Goal: Information Seeking & Learning: Learn about a topic

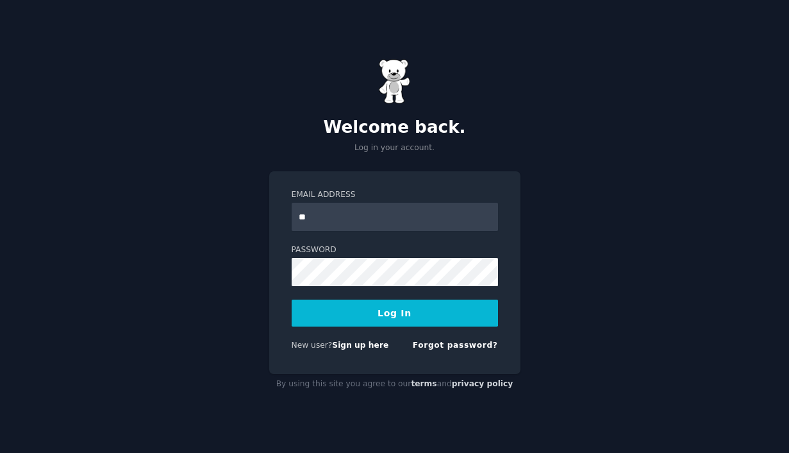
type input "**********"
click at [359, 286] on form "**********" at bounding box center [395, 272] width 206 height 167
click at [292, 299] on button "Log In" at bounding box center [395, 312] width 206 height 27
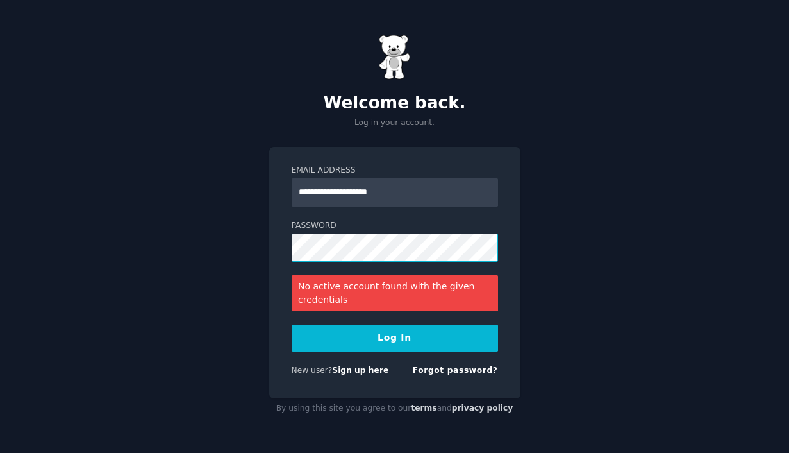
click at [199, 248] on div "**********" at bounding box center [394, 226] width 789 height 453
click at [292, 324] on button "Log In" at bounding box center [395, 337] width 206 height 27
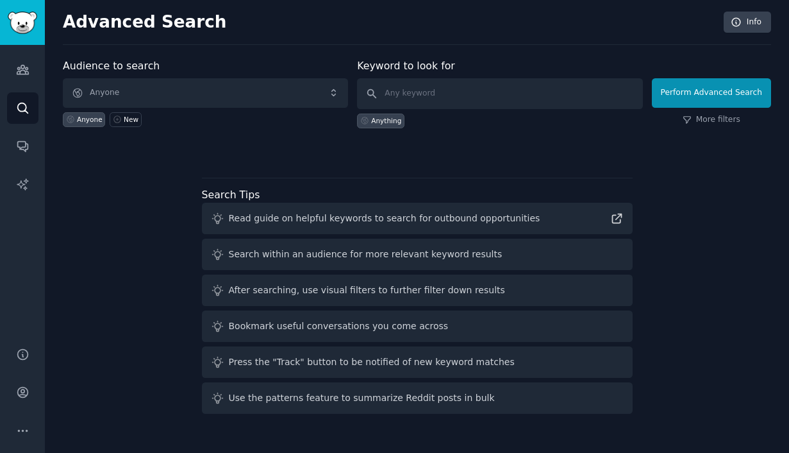
click at [327, 167] on div "Audience to search Anyone Anyone New Keyword to look for Anything Perform Advan…" at bounding box center [417, 238] width 709 height 360
click at [294, 160] on div "Audience to search Anyone Anyone New Keyword to look for Anything Perform Advan…" at bounding box center [417, 238] width 709 height 360
click at [616, 16] on h2 "Advanced Search" at bounding box center [390, 22] width 654 height 21
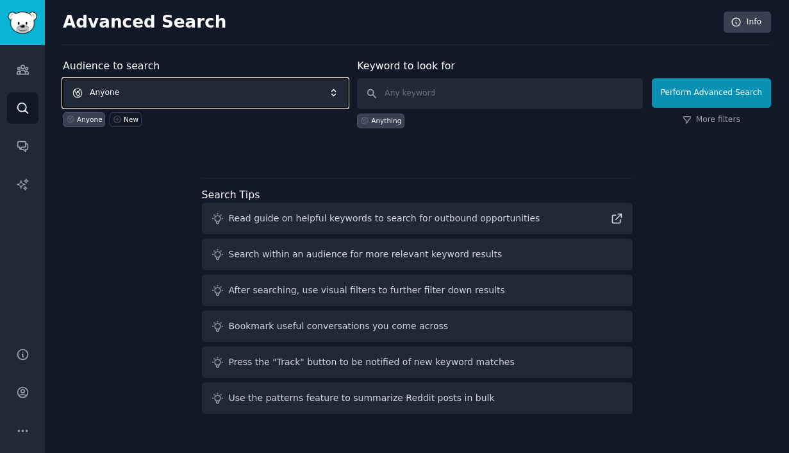
click at [218, 95] on span "Anyone" at bounding box center [205, 92] width 285 height 29
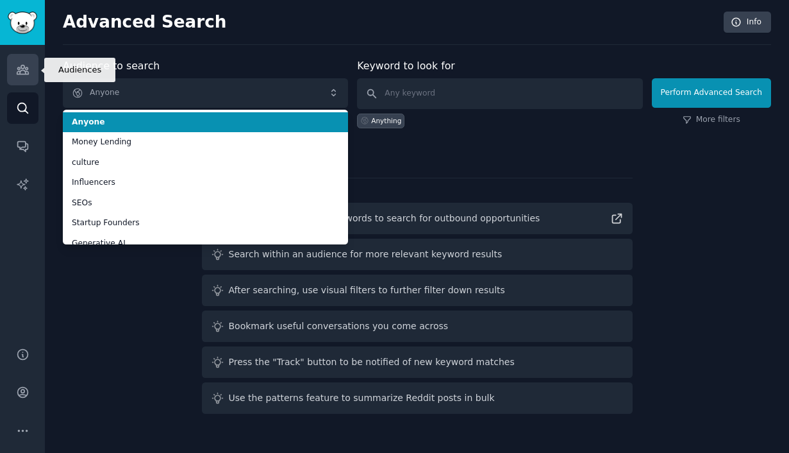
click at [19, 69] on icon "Sidebar" at bounding box center [22, 69] width 13 height 13
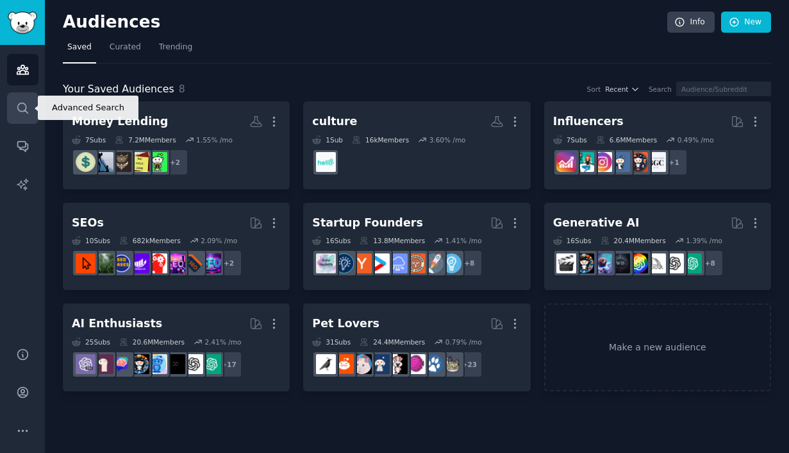
click at [19, 112] on icon "Sidebar" at bounding box center [22, 107] width 13 height 13
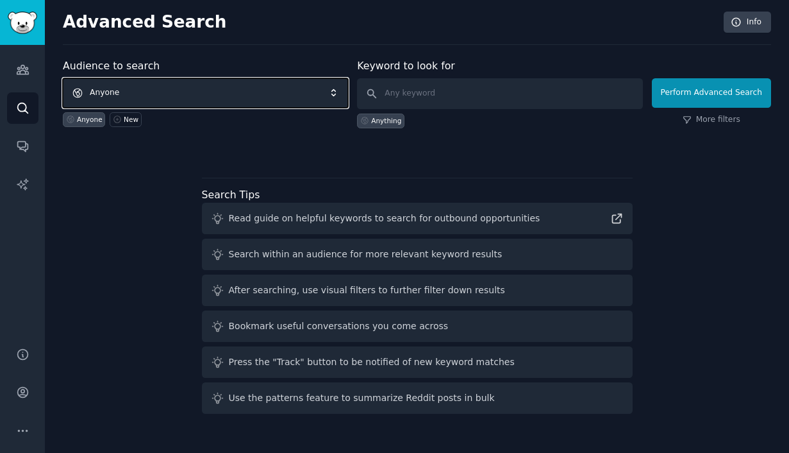
click at [144, 100] on span "Anyone" at bounding box center [205, 92] width 285 height 29
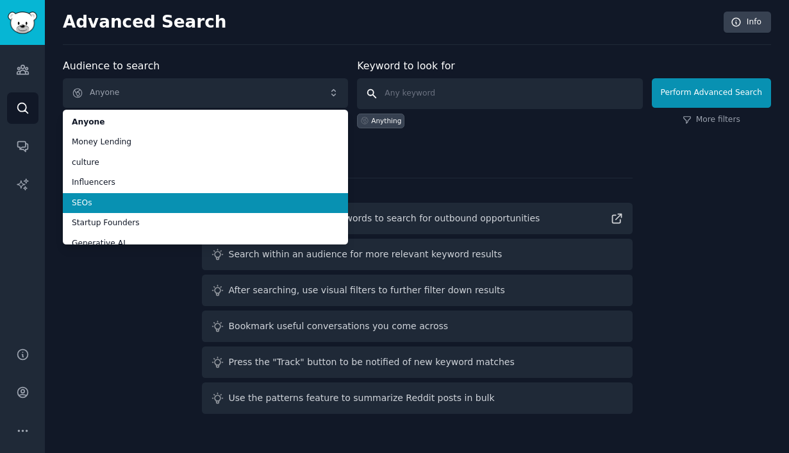
click at [433, 81] on input "text" at bounding box center [499, 93] width 285 height 31
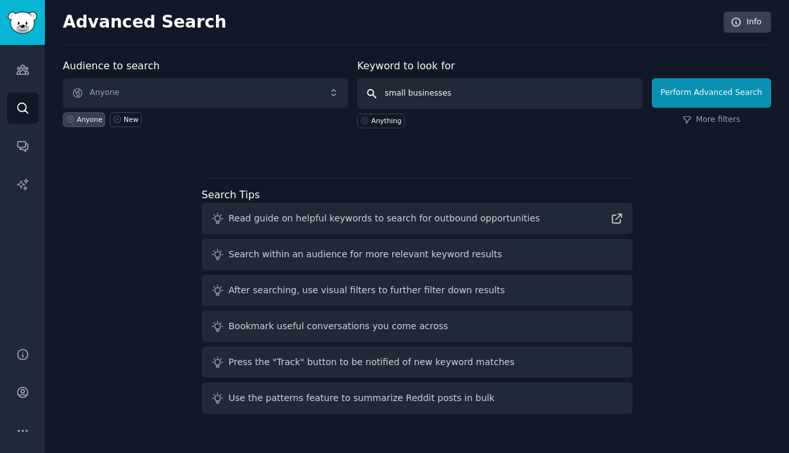
type input "small businesses"
click button "Perform Advanced Search" at bounding box center [711, 92] width 119 height 29
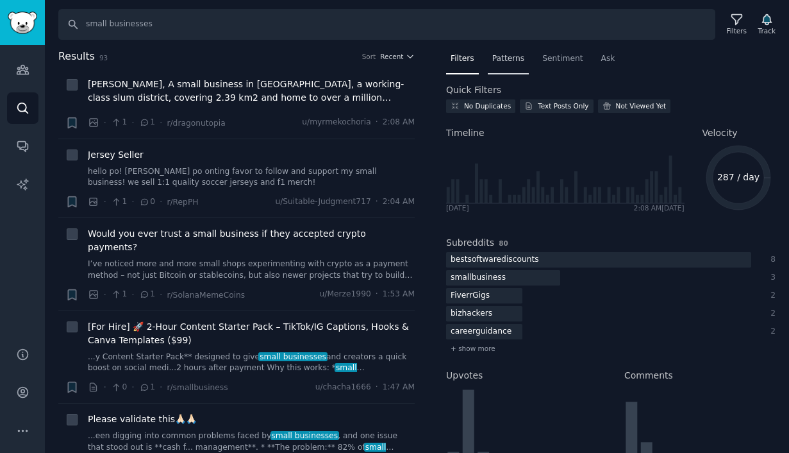
click at [501, 59] on span "Patterns" at bounding box center [508, 59] width 32 height 12
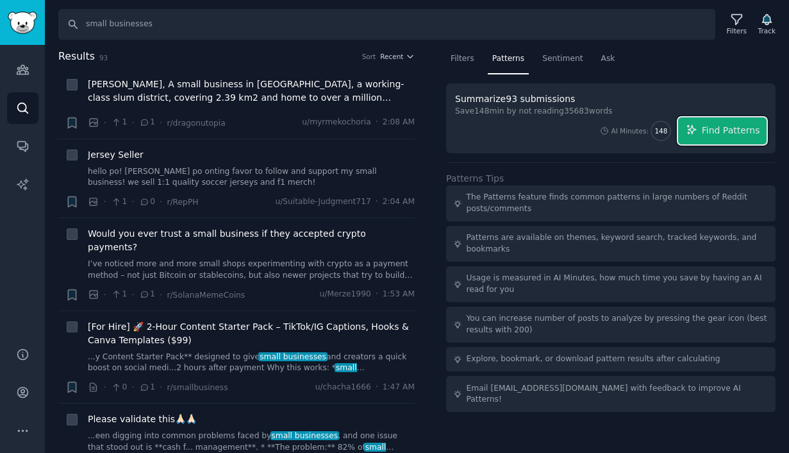
click at [733, 124] on span "Find Patterns" at bounding box center [731, 130] width 58 height 13
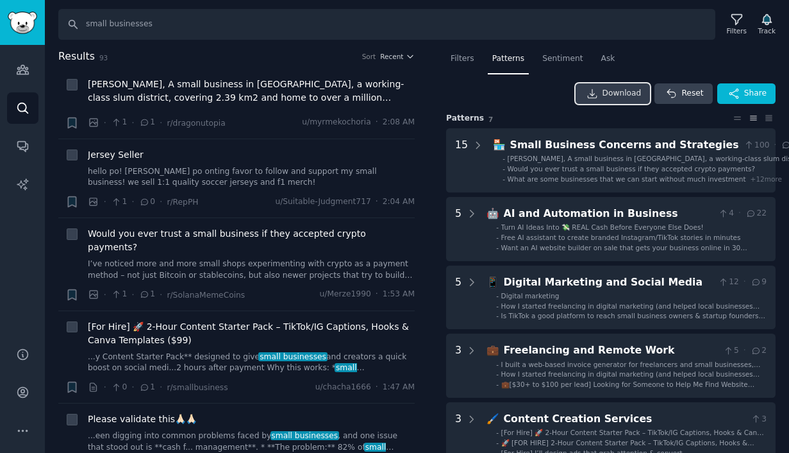
click at [623, 94] on span "Download" at bounding box center [622, 94] width 39 height 12
click at [556, 56] on span "Sentiment" at bounding box center [562, 59] width 40 height 12
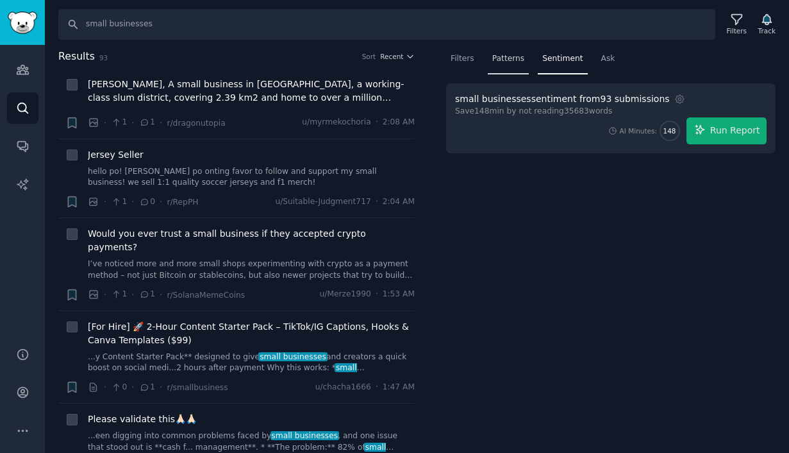
click at [520, 59] on span "Patterns" at bounding box center [508, 59] width 32 height 12
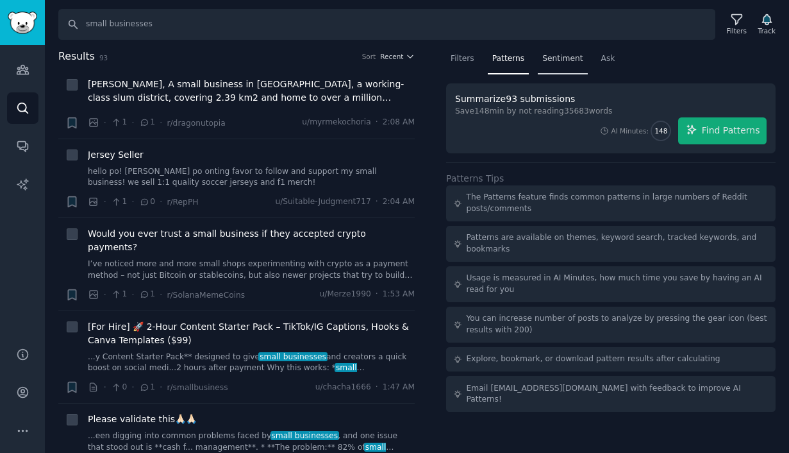
click at [553, 58] on span "Sentiment" at bounding box center [562, 59] width 40 height 12
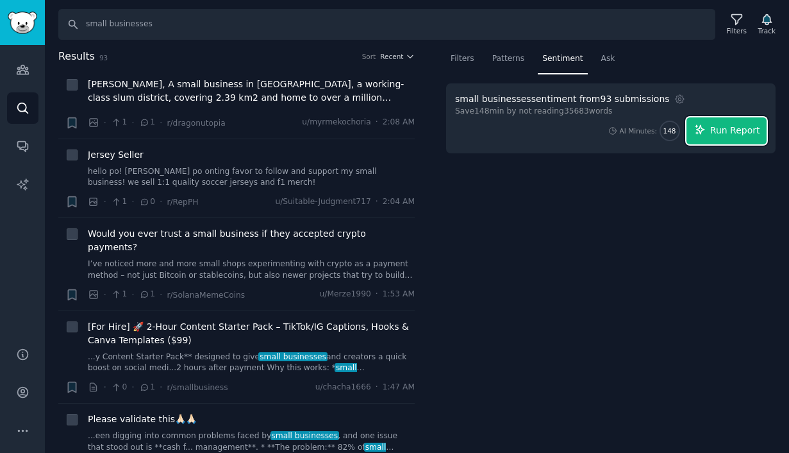
click at [703, 131] on icon "button" at bounding box center [700, 129] width 8 height 8
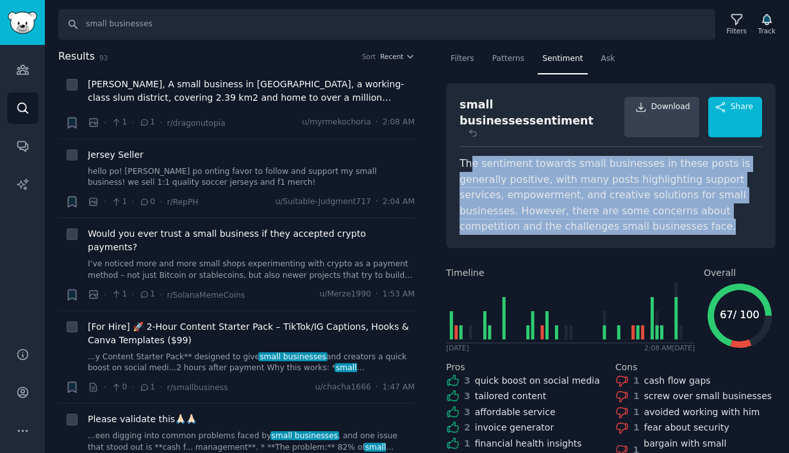
drag, startPoint x: 473, startPoint y: 140, endPoint x: 655, endPoint y: 205, distance: 193.5
click at [656, 205] on div "The sentiment towards small businesses in these posts is generally positive, wi…" at bounding box center [611, 195] width 303 height 79
click at [655, 205] on div "The sentiment towards small businesses in these posts is generally positive, wi…" at bounding box center [611, 195] width 303 height 79
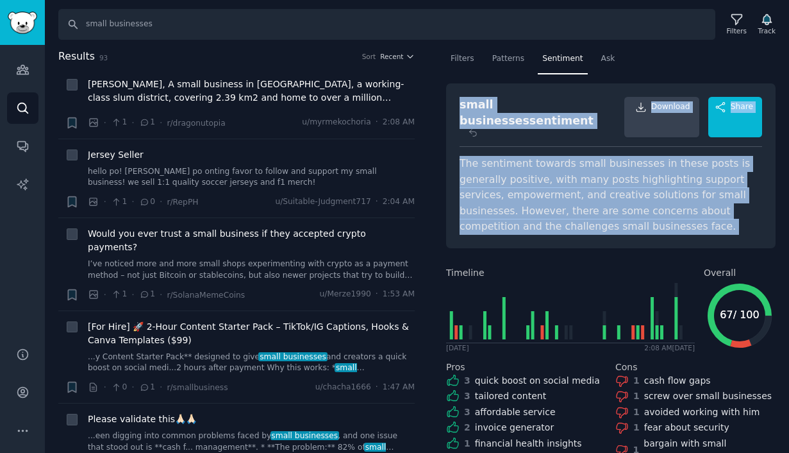
drag, startPoint x: 571, startPoint y: 199, endPoint x: 455, endPoint y: 104, distance: 150.3
click at [455, 103] on div "small businesses sentiment Download Share The sentiment towards small businesse…" at bounding box center [611, 165] width 330 height 165
click at [455, 104] on div "small businesses sentiment Download Share The sentiment towards small businesse…" at bounding box center [611, 165] width 330 height 165
drag, startPoint x: 455, startPoint y: 104, endPoint x: 612, endPoint y: 214, distance: 191.9
click at [612, 215] on div "small businesses sentiment Download Share The sentiment towards small businesse…" at bounding box center [611, 165] width 330 height 165
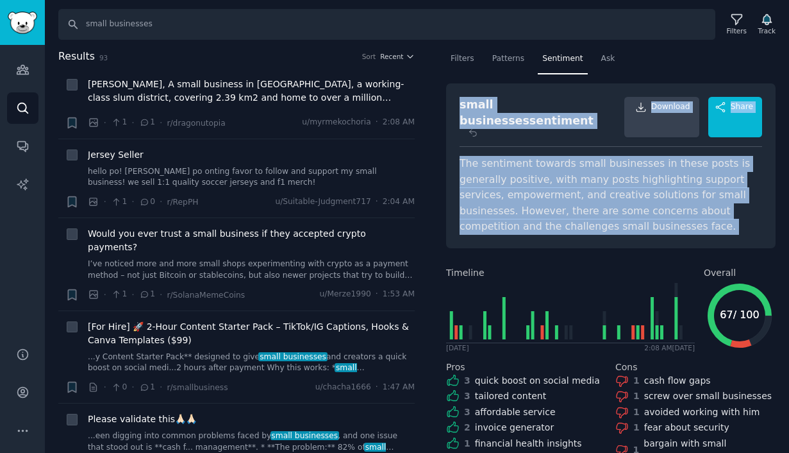
click at [612, 214] on div "small businesses sentiment Download Share The sentiment towards small businesse…" at bounding box center [611, 165] width 330 height 165
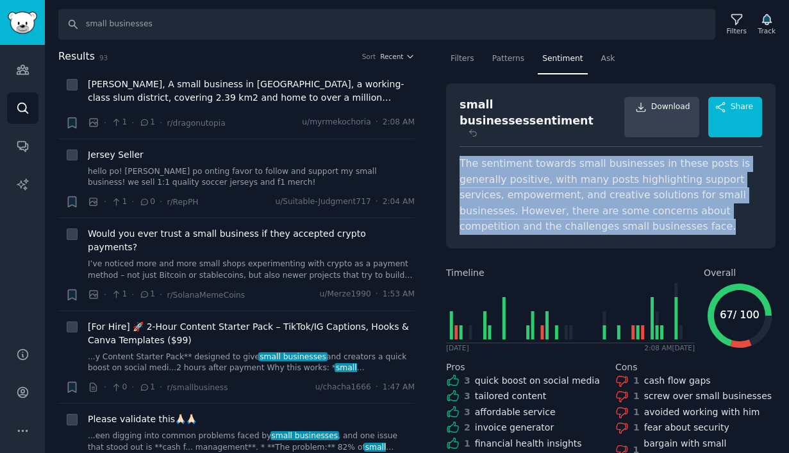
drag, startPoint x: 628, startPoint y: 212, endPoint x: 456, endPoint y: 142, distance: 185.9
click at [457, 142] on div "small businesses sentiment Download Share The sentiment towards small businesse…" at bounding box center [611, 165] width 330 height 165
click at [456, 142] on div "small businesses sentiment Download Share The sentiment towards small businesse…" at bounding box center [611, 165] width 330 height 165
drag, startPoint x: 456, startPoint y: 142, endPoint x: 641, endPoint y: 214, distance: 198.5
click at [641, 214] on div "small businesses sentiment Download Share The sentiment towards small businesse…" at bounding box center [611, 165] width 330 height 165
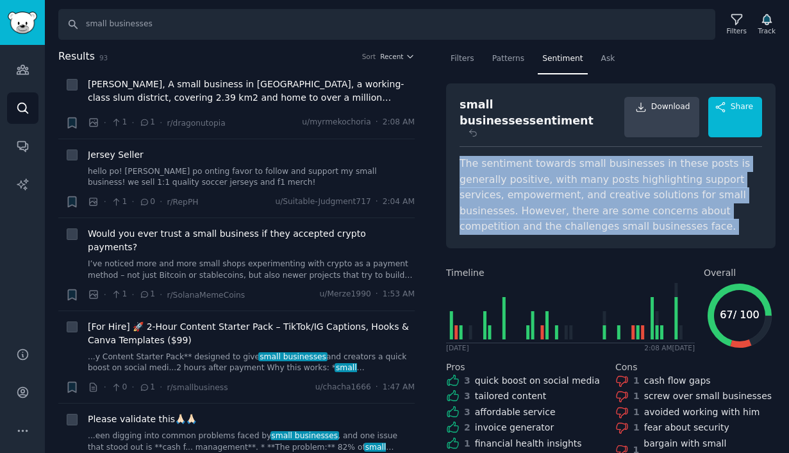
click at [641, 214] on div "The sentiment towards small businesses in these posts is generally positive, wi…" at bounding box center [611, 195] width 303 height 79
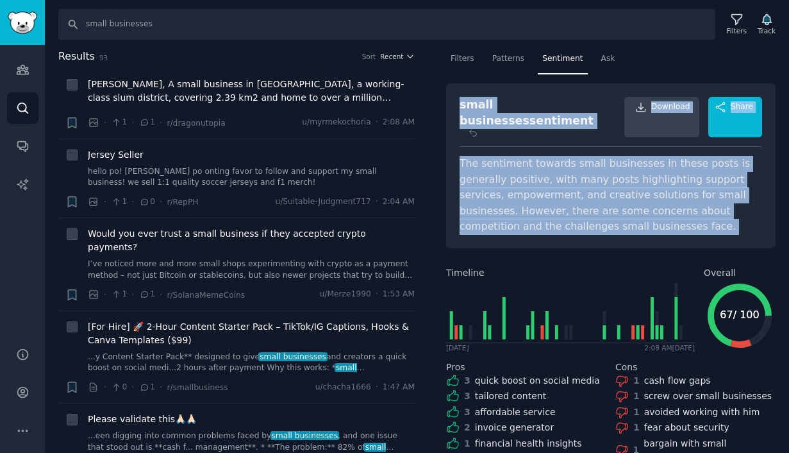
drag, startPoint x: 641, startPoint y: 214, endPoint x: 458, endPoint y: 99, distance: 216.0
click at [458, 99] on div "small businesses sentiment Download Share The sentiment towards small businesse…" at bounding box center [611, 165] width 330 height 165
drag, startPoint x: 458, startPoint y: 99, endPoint x: 629, endPoint y: 216, distance: 207.2
click at [629, 216] on div "small businesses sentiment Download Share The sentiment towards small businesse…" at bounding box center [611, 165] width 330 height 165
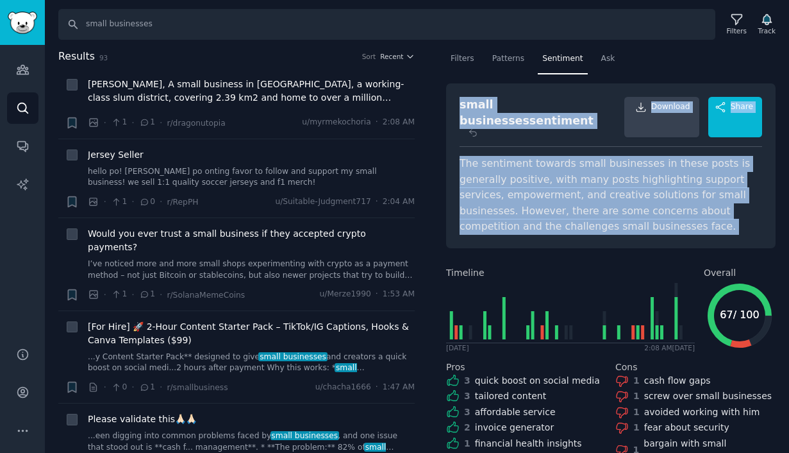
click at [629, 217] on div "small businesses sentiment Download Share The sentiment towards small businesse…" at bounding box center [611, 165] width 330 height 165
drag, startPoint x: 629, startPoint y: 217, endPoint x: 449, endPoint y: 87, distance: 221.9
click at [448, 86] on div "small businesses sentiment Download Share The sentiment towards small businesse…" at bounding box center [611, 165] width 330 height 165
click at [621, 212] on div "The sentiment towards small businesses in these posts is generally positive, wi…" at bounding box center [611, 195] width 303 height 79
drag, startPoint x: 623, startPoint y: 214, endPoint x: 456, endPoint y: 94, distance: 205.0
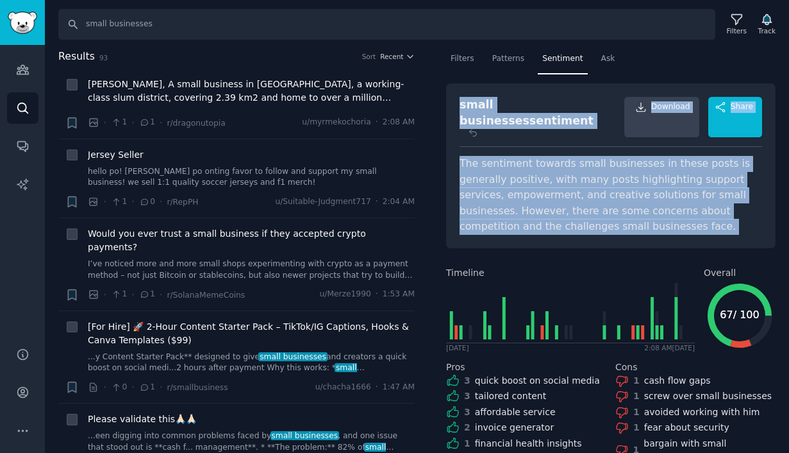
click at [457, 94] on div "small businesses sentiment Download Share The sentiment towards small businesse…" at bounding box center [611, 165] width 330 height 165
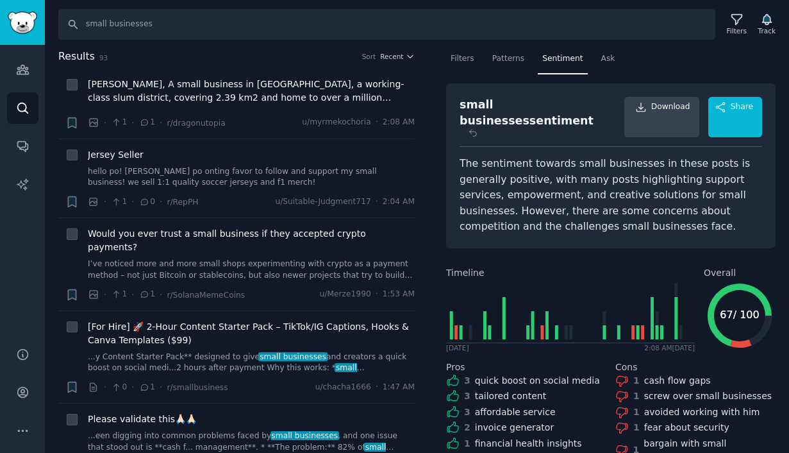
click at [500, 156] on div "The sentiment towards small businesses in these posts is generally positive, wi…" at bounding box center [611, 195] width 303 height 79
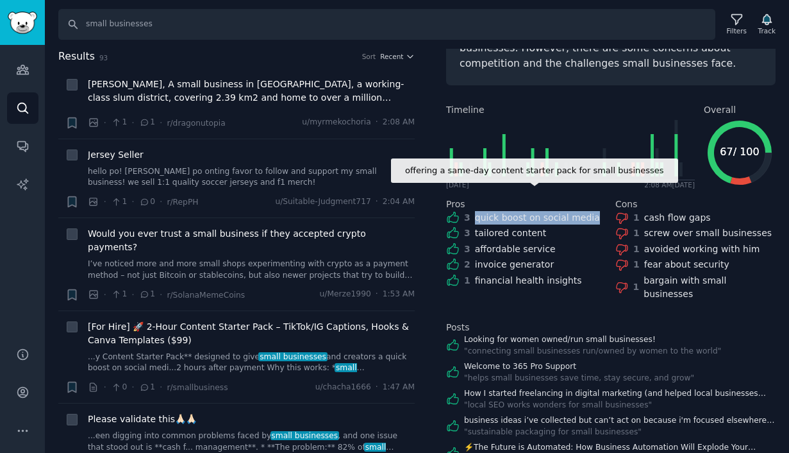
drag, startPoint x: 475, startPoint y: 197, endPoint x: 586, endPoint y: 199, distance: 110.9
click at [586, 211] on div "quick boost on social media" at bounding box center [537, 217] width 125 height 13
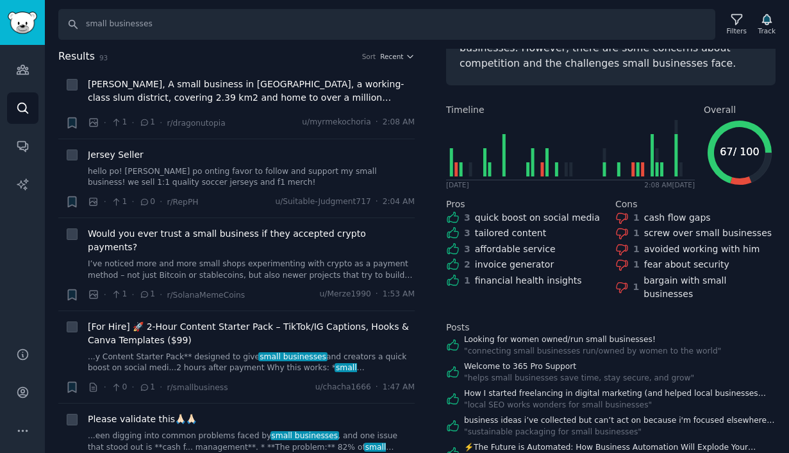
drag, startPoint x: 477, startPoint y: 198, endPoint x: 605, endPoint y: 201, distance: 127.6
click at [605, 202] on div "offering a same-day content starter pack for small businesses Pros 3 quick boos…" at bounding box center [611, 246] width 330 height 115
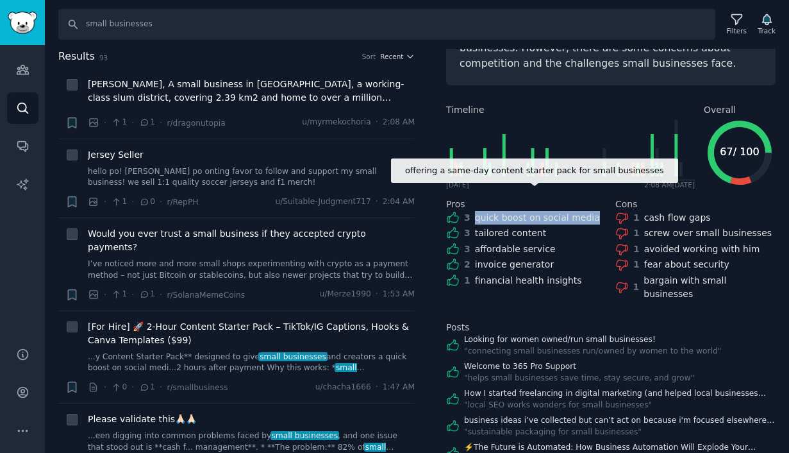
drag, startPoint x: 594, startPoint y: 199, endPoint x: 473, endPoint y: 196, distance: 121.9
click at [473, 211] on div "3 quick boost on social media" at bounding box center [526, 217] width 160 height 13
copy div "quick boost on social media"
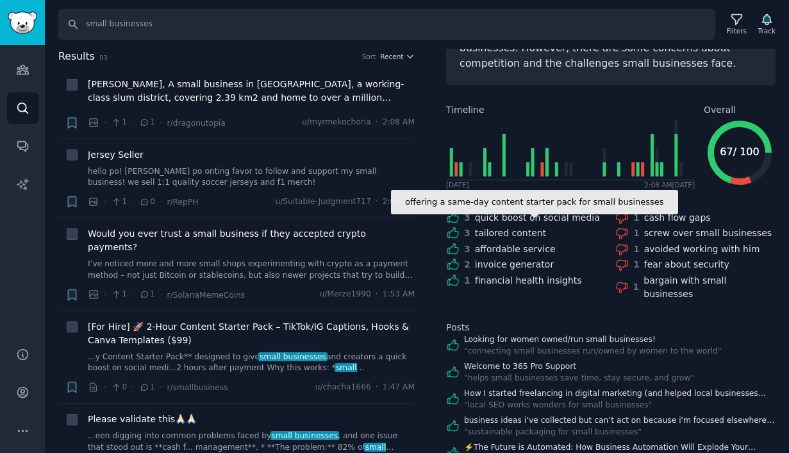
click at [522, 242] on div "affordable service" at bounding box center [515, 248] width 81 height 13
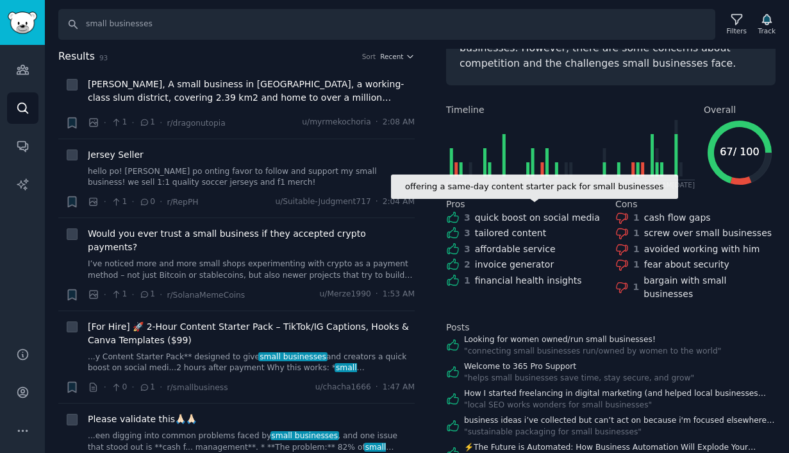
click at [542, 242] on div "affordable service" at bounding box center [515, 248] width 81 height 13
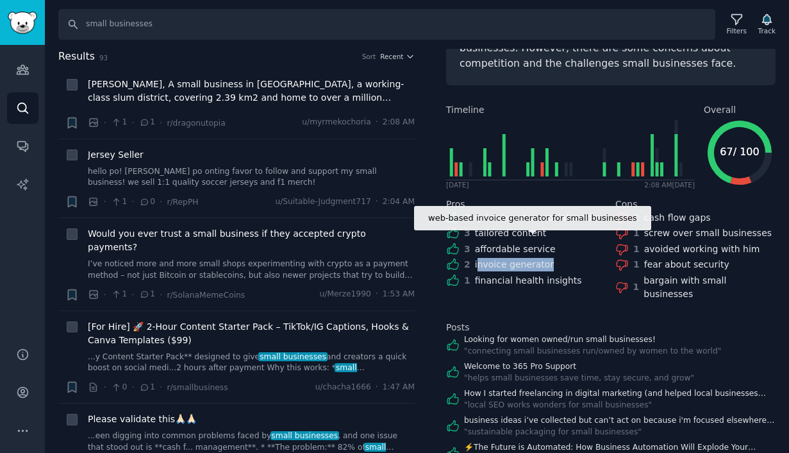
drag, startPoint x: 545, startPoint y: 244, endPoint x: 473, endPoint y: 244, distance: 71.8
click at [475, 258] on div "invoice generator" at bounding box center [514, 264] width 79 height 13
copy div "invoice generator"
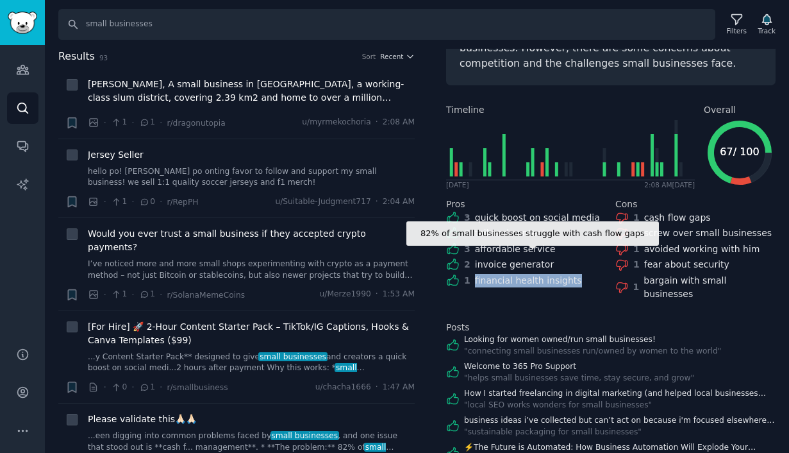
drag, startPoint x: 584, startPoint y: 257, endPoint x: 469, endPoint y: 260, distance: 114.8
click at [469, 274] on div "1 financial health insights" at bounding box center [526, 280] width 160 height 13
click at [498, 274] on div "financial health insights" at bounding box center [528, 280] width 107 height 13
drag, startPoint x: 563, startPoint y: 265, endPoint x: 477, endPoint y: 264, distance: 85.9
click at [478, 274] on div "financial health insights" at bounding box center [528, 280] width 107 height 13
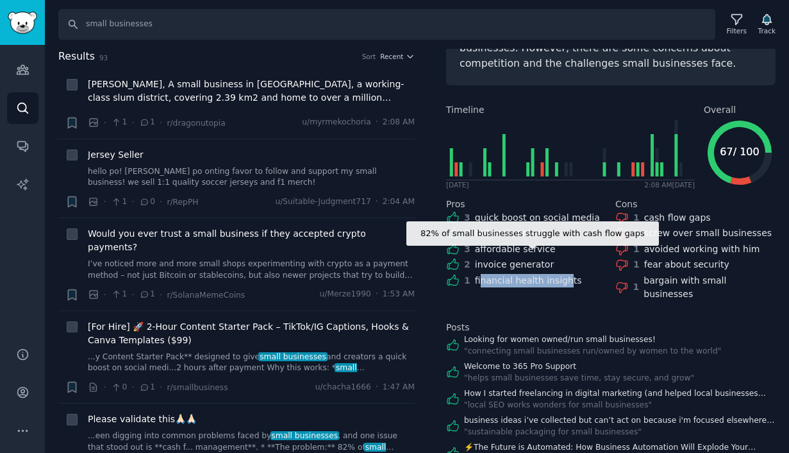
click at [477, 274] on div "financial health insights" at bounding box center [528, 280] width 107 height 13
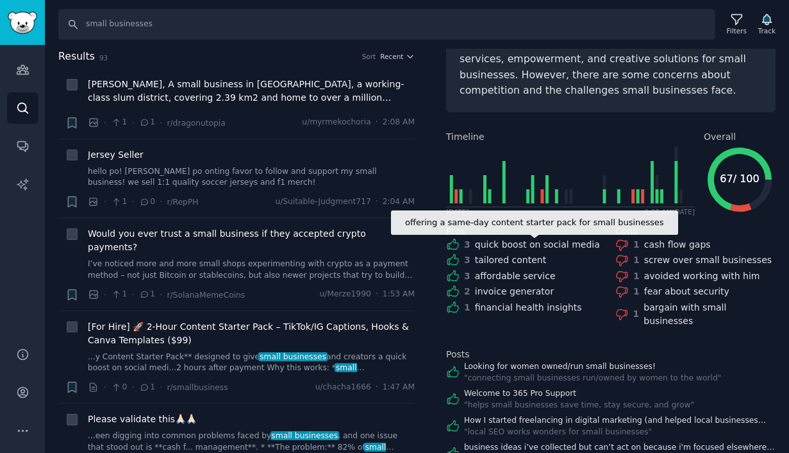
scroll to position [111, 0]
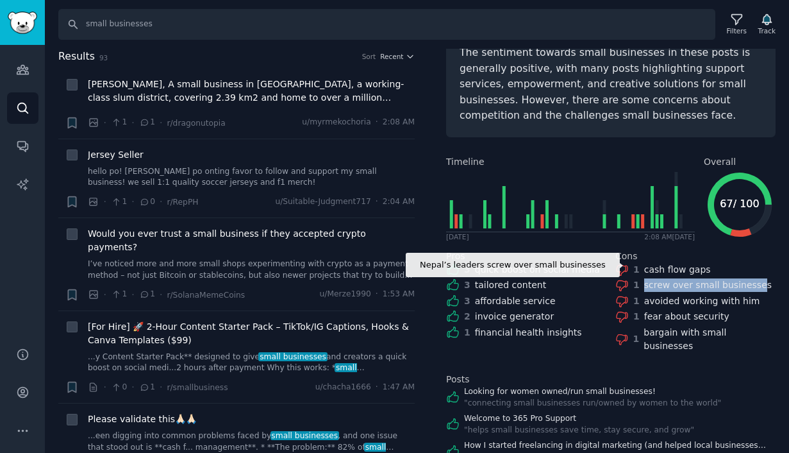
drag, startPoint x: 639, startPoint y: 266, endPoint x: 753, endPoint y: 265, distance: 113.5
click at [753, 278] on div "1 screw over small businesses" at bounding box center [696, 284] width 160 height 13
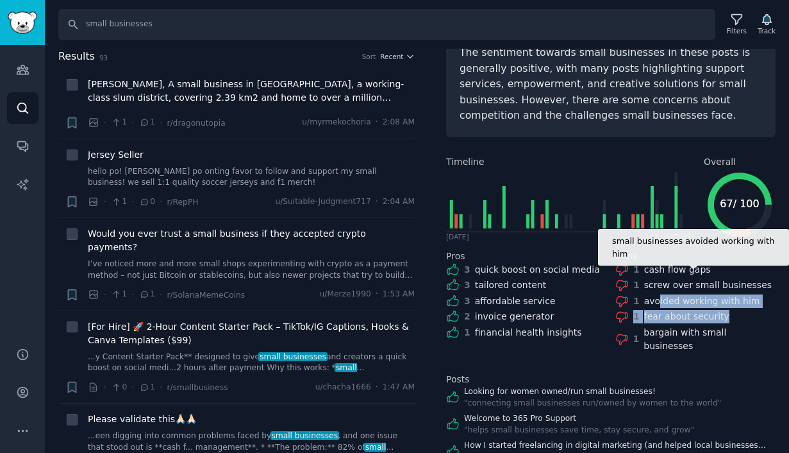
drag, startPoint x: 753, startPoint y: 290, endPoint x: 654, endPoint y: 280, distance: 99.3
click at [654, 280] on div "1 cash flow gaps 1 screw over small businesses 1 avoided working with him 1 fea…" at bounding box center [696, 308] width 160 height 90
click at [654, 294] on div "avoided working with him" at bounding box center [702, 300] width 116 height 13
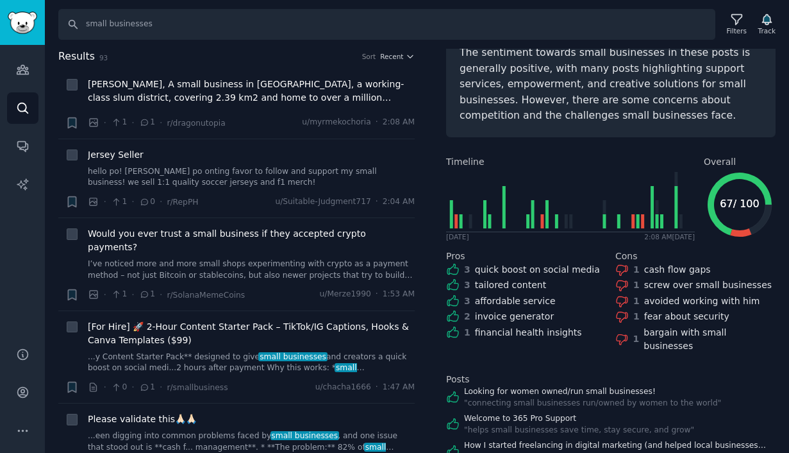
drag, startPoint x: 644, startPoint y: 304, endPoint x: 740, endPoint y: 304, distance: 96.2
click at [740, 304] on div "1 cash flow gaps 1 screw over small businesses 1 avoided working with him 1 fea…" at bounding box center [696, 308] width 160 height 90
click at [739, 304] on div "1 cash flow gaps 1 screw over small businesses 1 avoided working with him 1 fea…" at bounding box center [696, 308] width 160 height 90
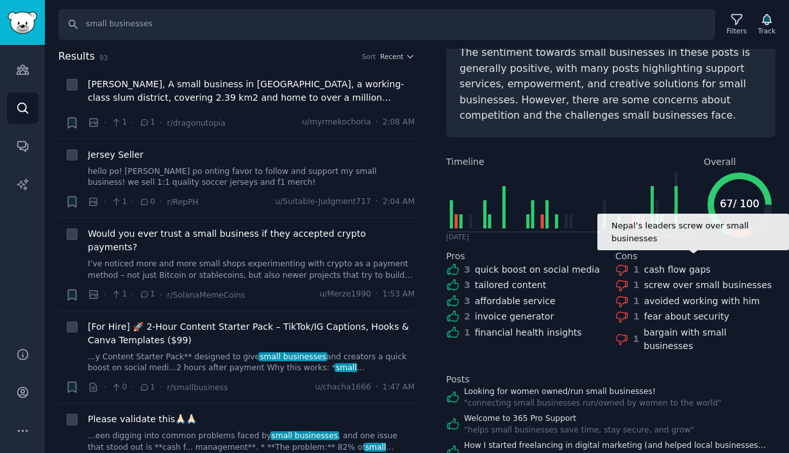
scroll to position [0, 0]
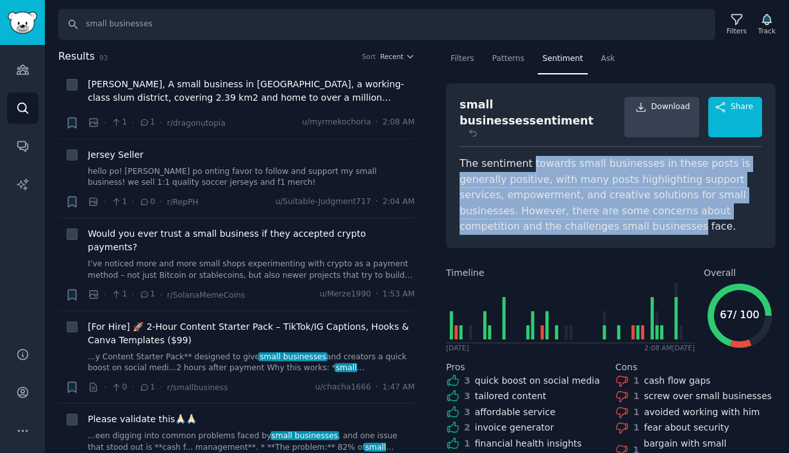
drag, startPoint x: 526, startPoint y: 150, endPoint x: 589, endPoint y: 205, distance: 83.6
click at [589, 205] on div "The sentiment towards small businesses in these posts is generally positive, wi…" at bounding box center [611, 195] width 303 height 79
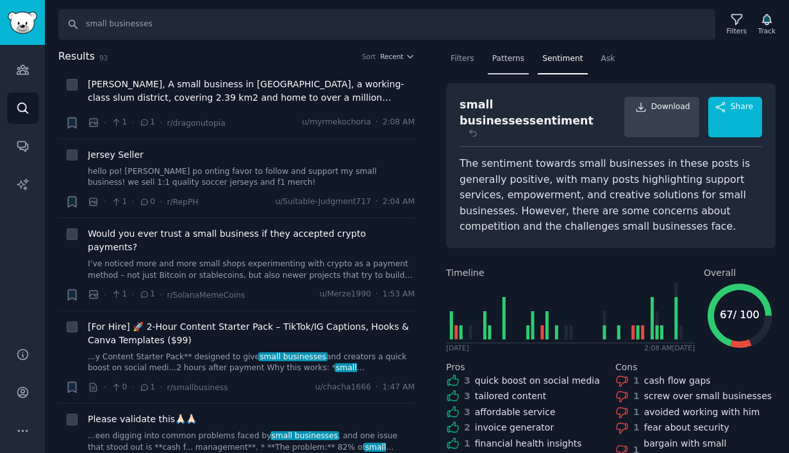
click at [503, 62] on span "Patterns" at bounding box center [508, 59] width 32 height 12
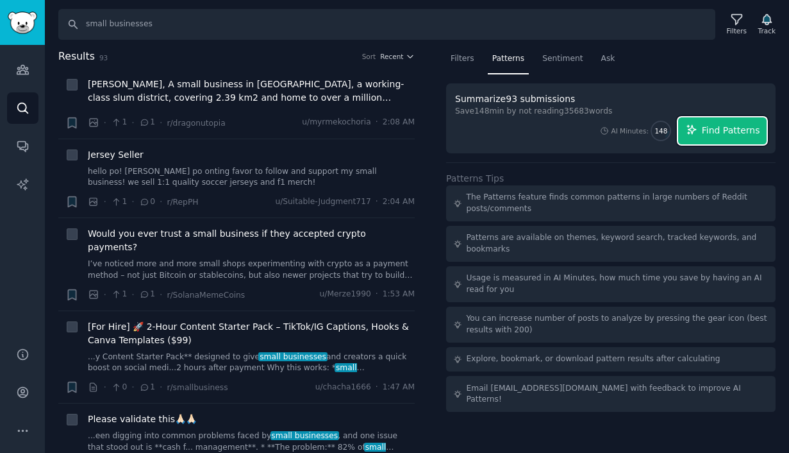
click at [696, 124] on icon "button" at bounding box center [692, 130] width 12 height 12
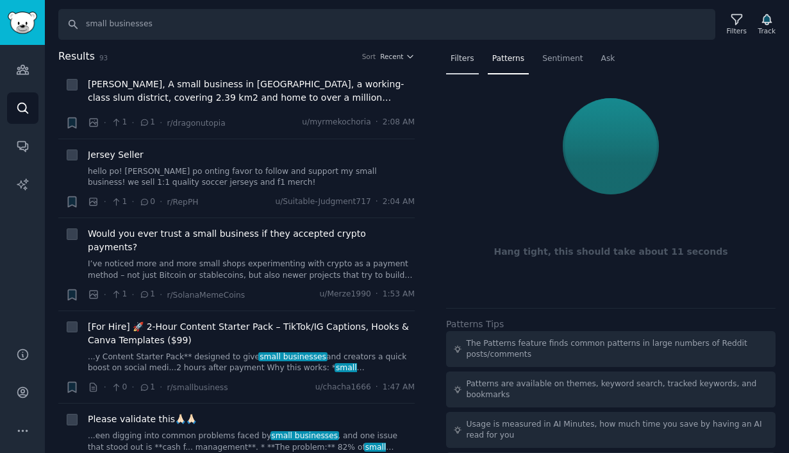
click at [461, 62] on span "Filters" at bounding box center [463, 59] width 24 height 12
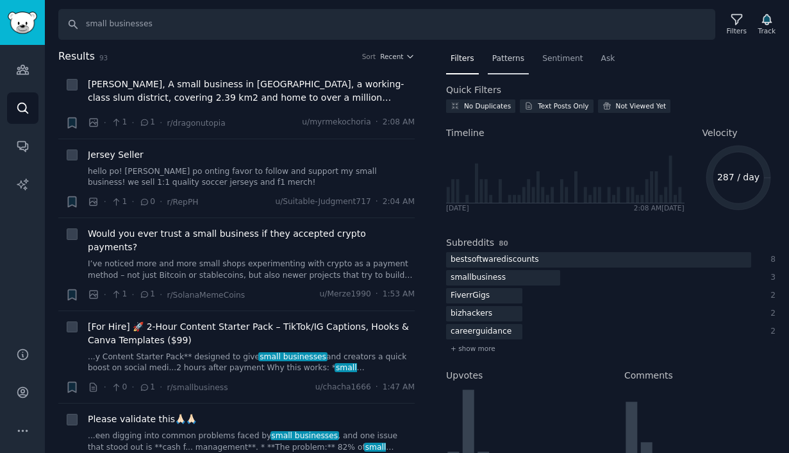
click at [501, 62] on span "Patterns" at bounding box center [508, 59] width 32 height 12
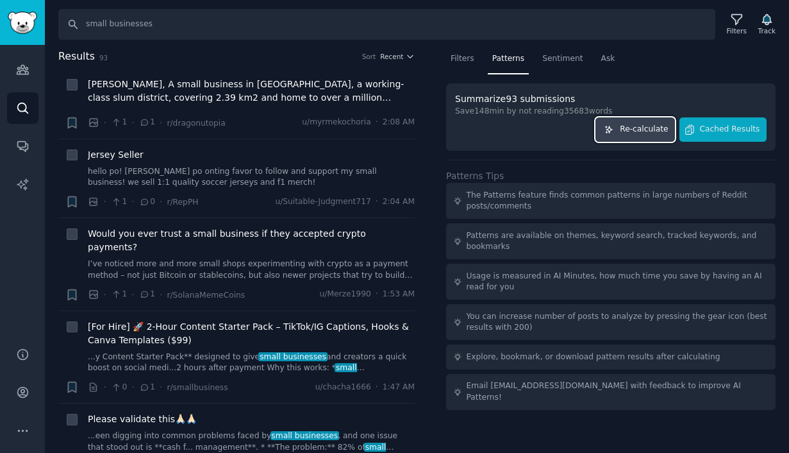
click at [658, 131] on span "Re-calculate" at bounding box center [644, 130] width 48 height 12
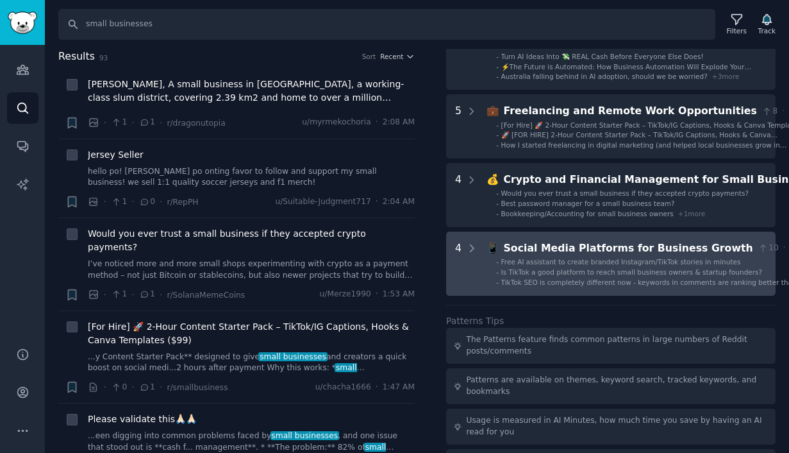
scroll to position [240, 0]
click at [587, 252] on div "Social Media Platforms for Business Growth" at bounding box center [628, 248] width 249 height 16
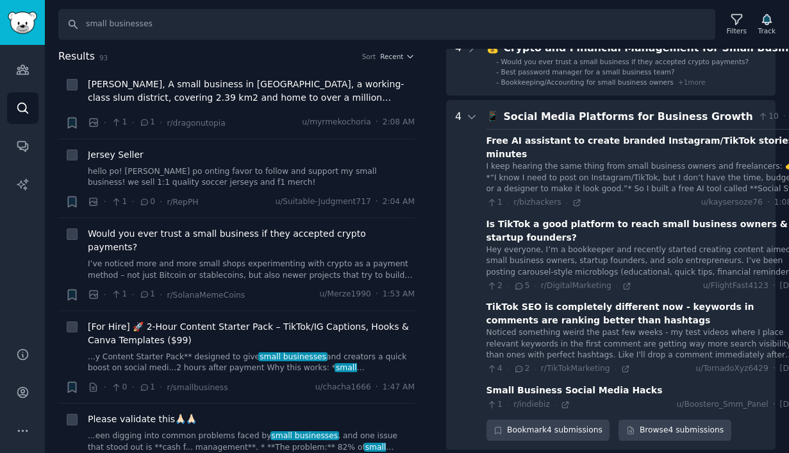
scroll to position [328, 0]
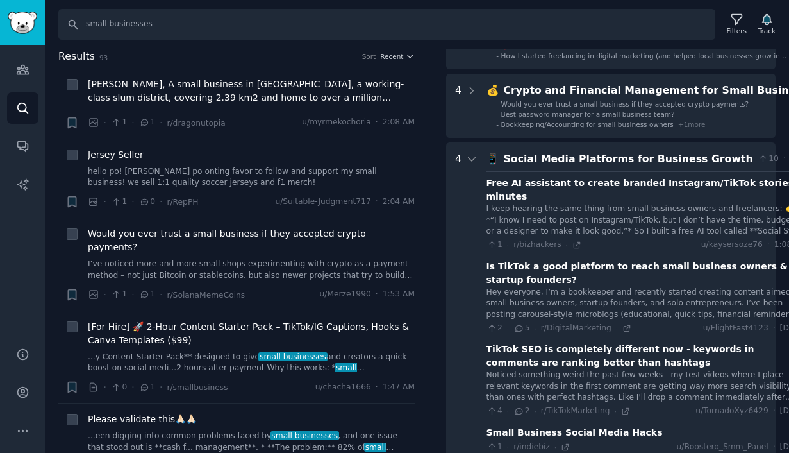
click at [582, 158] on div "Social Media Platforms for Business Growth" at bounding box center [628, 159] width 249 height 16
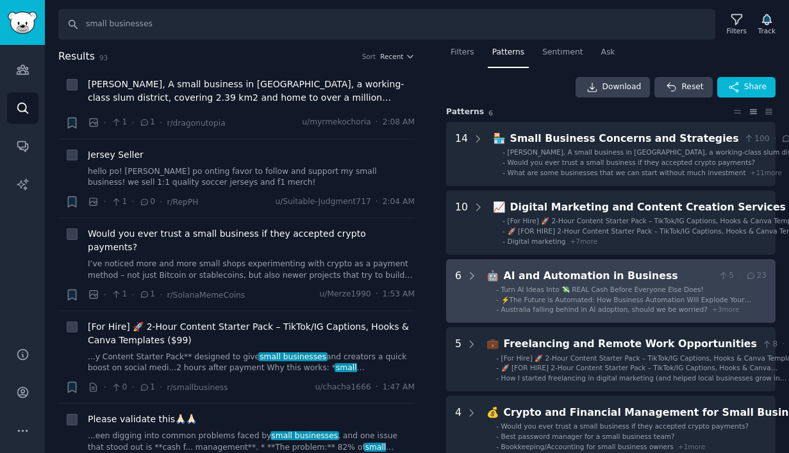
scroll to position [0, 0]
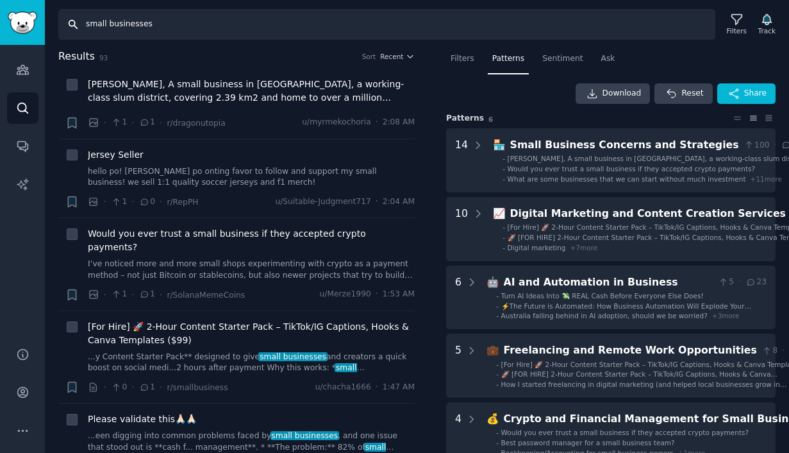
click at [405, 24] on input "small businesses" at bounding box center [386, 24] width 657 height 31
drag, startPoint x: 405, startPoint y: 24, endPoint x: 63, endPoint y: 20, distance: 341.1
click at [63, 20] on input "small businesses" at bounding box center [386, 24] width 657 height 31
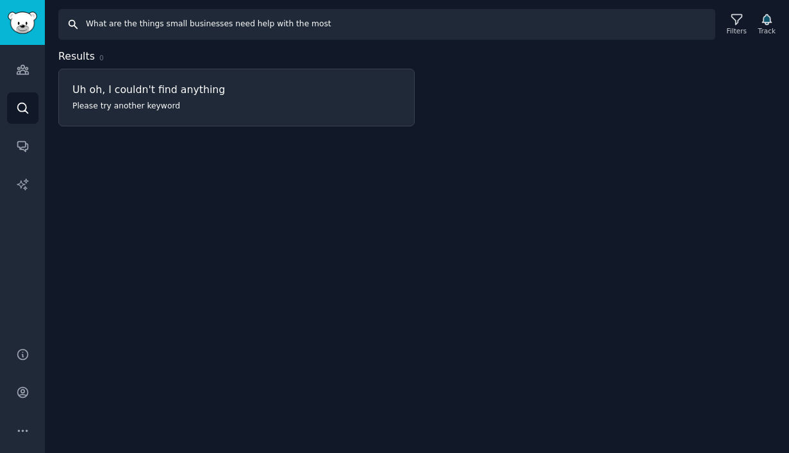
type input "small businesses"
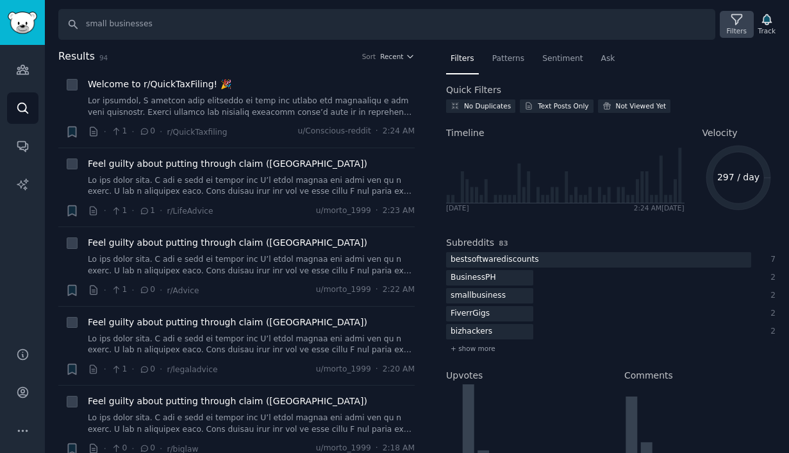
click at [735, 30] on div "Filters" at bounding box center [737, 30] width 20 height 9
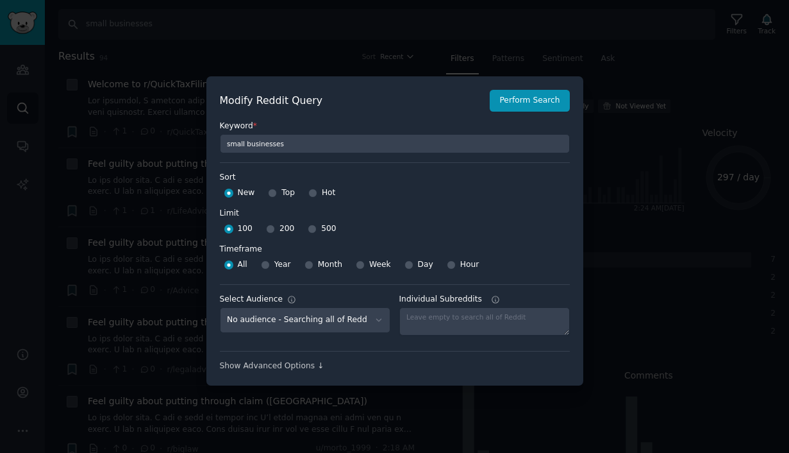
scroll to position [9, 0]
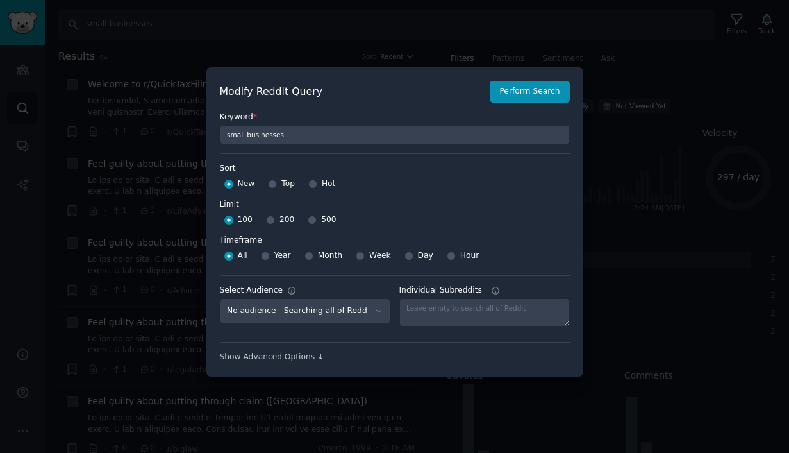
click at [662, 130] on div at bounding box center [394, 226] width 789 height 453
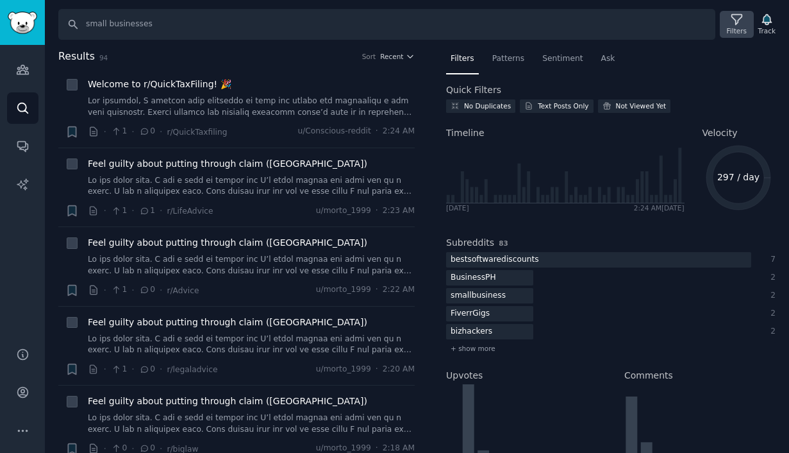
click at [730, 26] on div "Filters" at bounding box center [737, 30] width 20 height 9
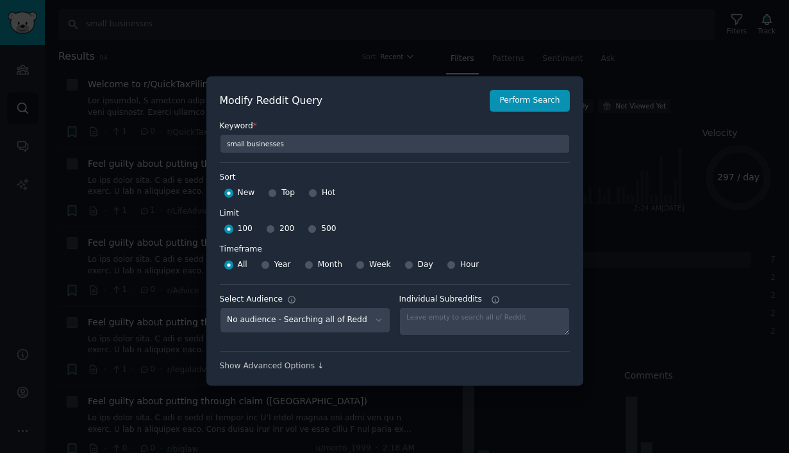
click at [666, 130] on div at bounding box center [394, 226] width 789 height 453
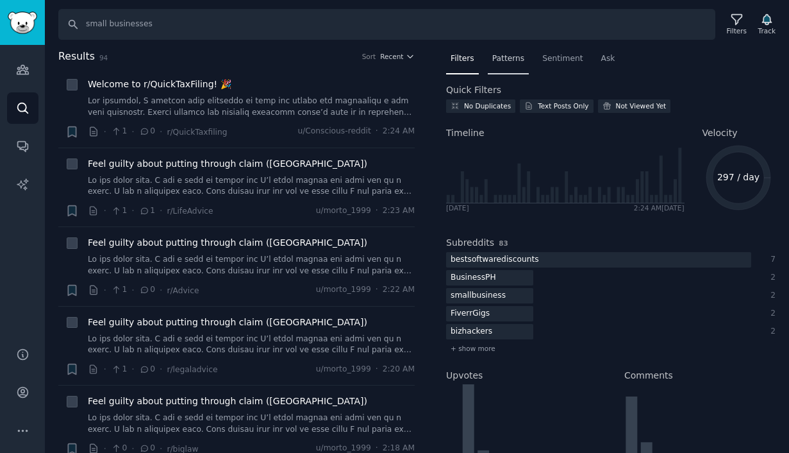
click at [516, 64] on div "Patterns" at bounding box center [508, 62] width 41 height 26
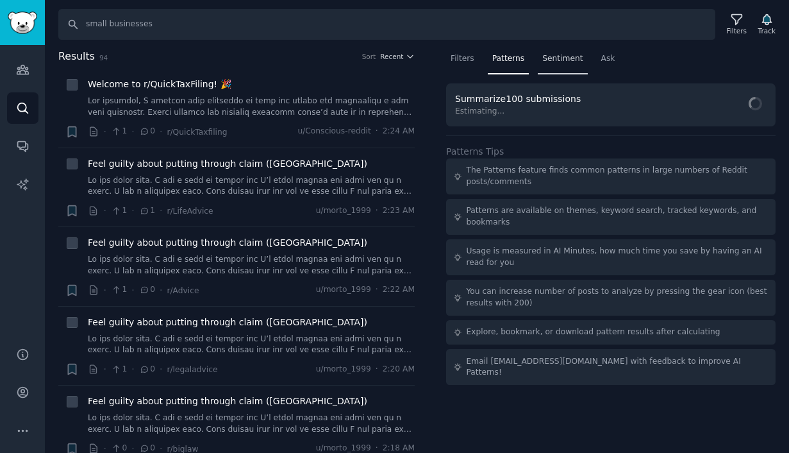
click at [555, 63] on span "Sentiment" at bounding box center [562, 59] width 40 height 12
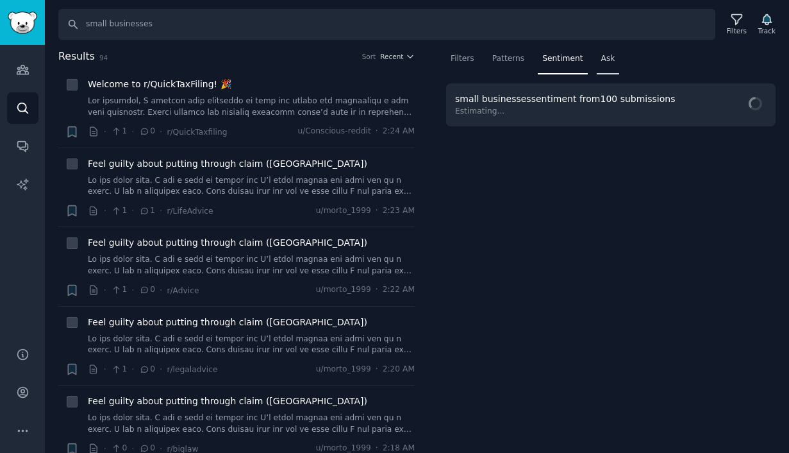
click at [601, 63] on span "Ask" at bounding box center [608, 59] width 14 height 12
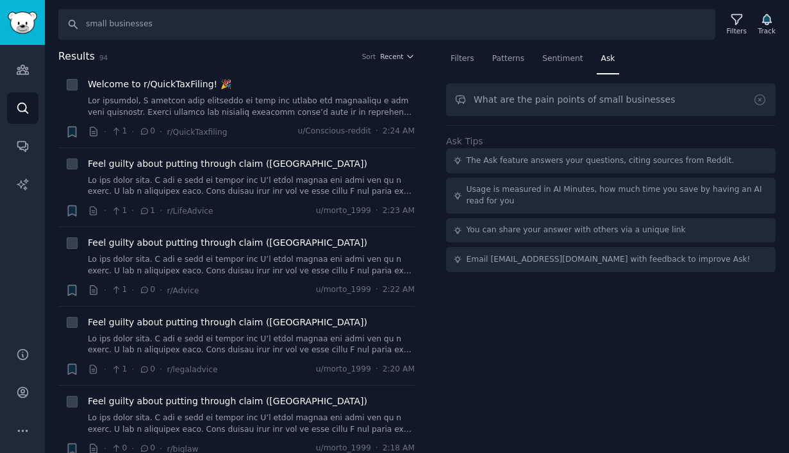
type input "What are the pain points of small businesses"
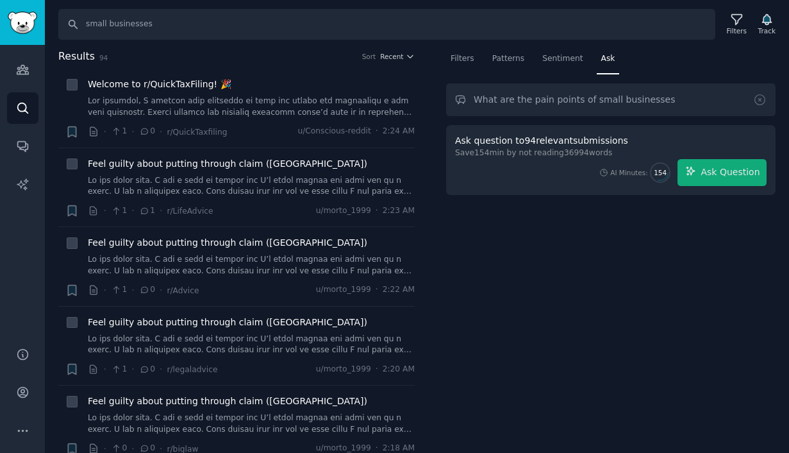
drag, startPoint x: 682, startPoint y: 97, endPoint x: 439, endPoint y: 97, distance: 243.0
click at [439, 99] on div "Filters Patterns Sentiment Ask What are the pain points of small businesses Ask…" at bounding box center [611, 251] width 356 height 405
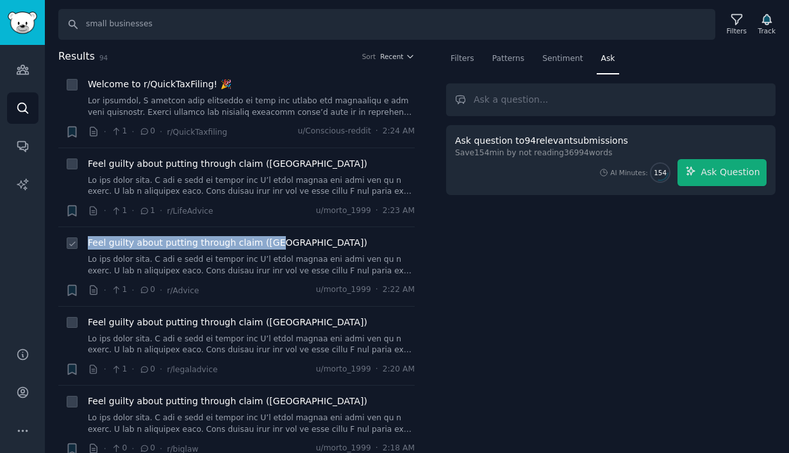
drag, startPoint x: 76, startPoint y: 243, endPoint x: 300, endPoint y: 243, distance: 223.8
click at [299, 243] on div "+ Feel guilty about putting through claim (uk) · 1 · 0 · r/Advice u/morto_1999 …" at bounding box center [239, 266] width 349 height 61
click at [462, 258] on div "Filters Patterns Sentiment Ask Ask question to 94 relevant submissions Save 154…" at bounding box center [611, 251] width 356 height 405
drag, startPoint x: 276, startPoint y: 247, endPoint x: 84, endPoint y: 247, distance: 191.7
click at [83, 247] on div "+ Feel guilty about putting through claim (uk) · 1 · 0 · r/Advice u/morto_1999 …" at bounding box center [239, 266] width 349 height 61
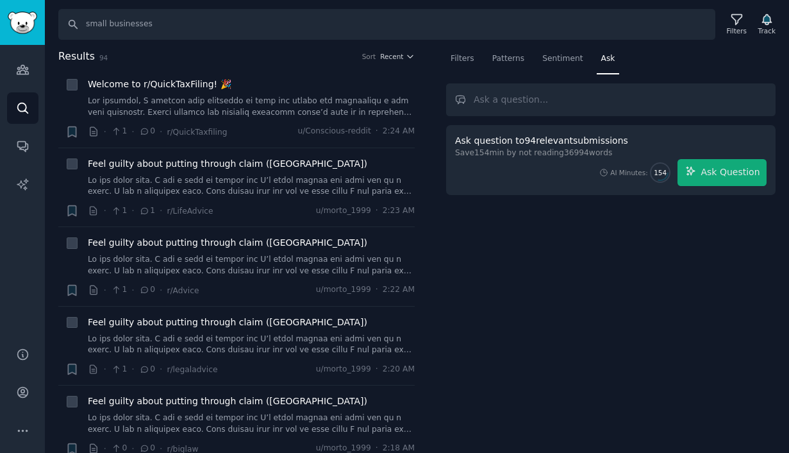
click at [494, 246] on div "Filters Patterns Sentiment Ask Ask question to 94 relevant submissions Save 154…" at bounding box center [611, 251] width 356 height 405
drag, startPoint x: 281, startPoint y: 242, endPoint x: 86, endPoint y: 242, distance: 194.9
click at [86, 242] on div "+ Feel guilty about putting through claim (uk) · 1 · 0 · r/Advice u/morto_1999 …" at bounding box center [239, 266] width 349 height 61
drag, startPoint x: 286, startPoint y: 319, endPoint x: 81, endPoint y: 324, distance: 204.6
click at [81, 324] on div "+ Feel guilty about putting through claim (uk) · 1 · 0 · r/legaladvice u/morto_…" at bounding box center [239, 345] width 349 height 61
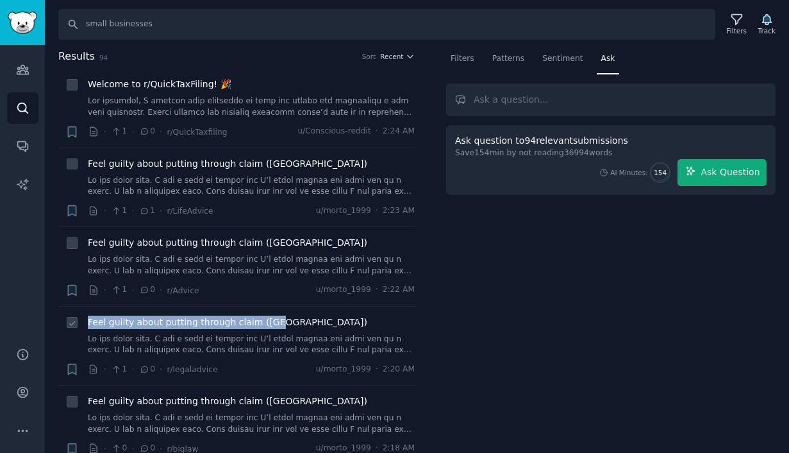
scroll to position [175, 0]
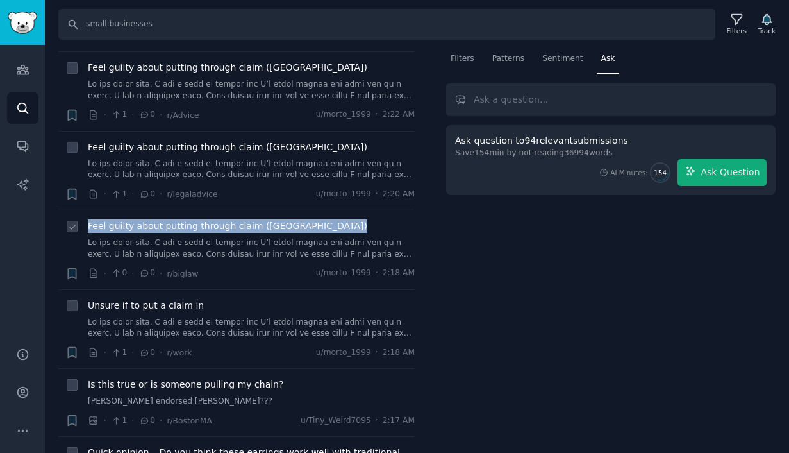
drag, startPoint x: 292, startPoint y: 218, endPoint x: 292, endPoint y: 233, distance: 14.7
click at [292, 233] on li "+ Feel guilty about putting through claim (uk) · 0 · 0 · r/biglaw u/morto_1999 …" at bounding box center [236, 249] width 356 height 79
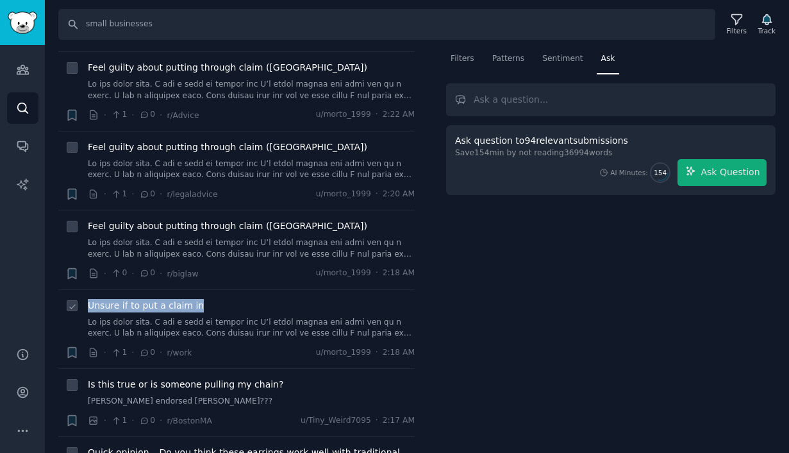
drag, startPoint x: 219, startPoint y: 307, endPoint x: 90, endPoint y: 306, distance: 128.9
click at [90, 306] on div "Unsure if to put a claim in" at bounding box center [251, 305] width 327 height 13
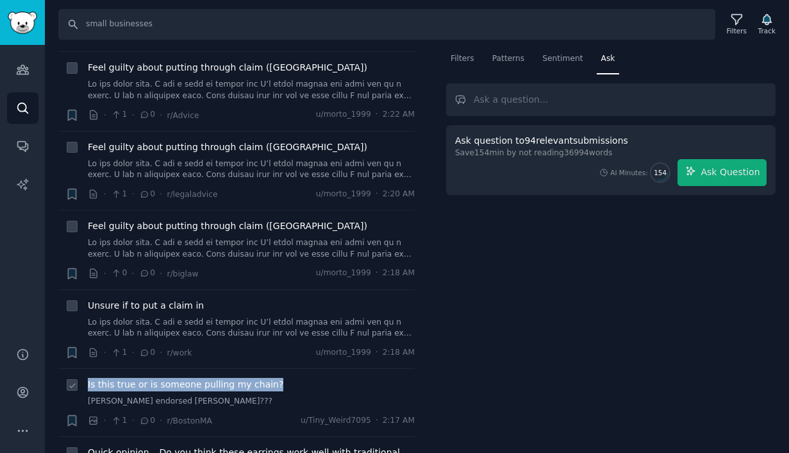
drag, startPoint x: 295, startPoint y: 383, endPoint x: 88, endPoint y: 384, distance: 206.5
click at [88, 385] on div "Is this true or is someone pulling my chain?" at bounding box center [251, 384] width 327 height 13
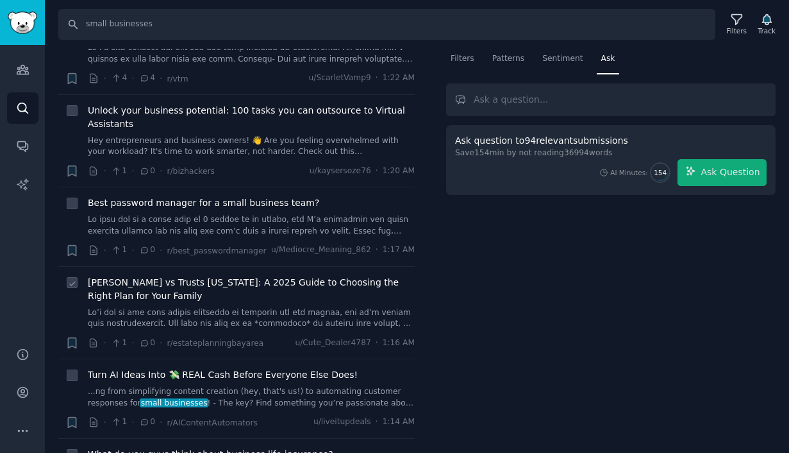
scroll to position [1220, 0]
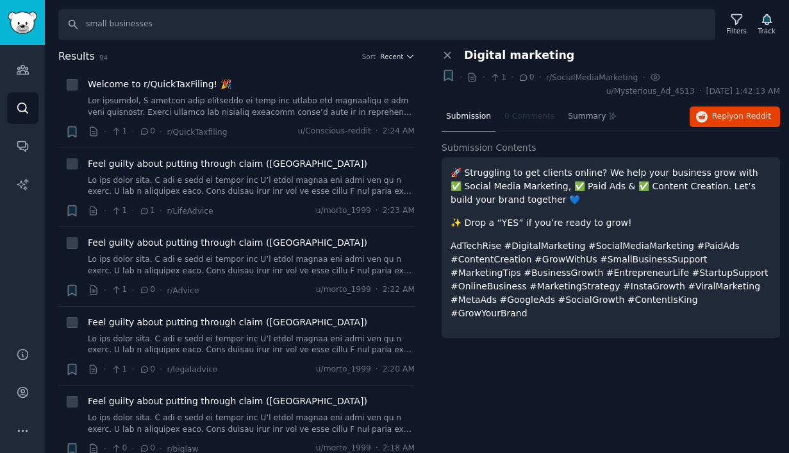
click at [498, 173] on p "🚀 Struggling to get clients online? We help your business grow with ✅ Social Me…" at bounding box center [611, 186] width 321 height 40
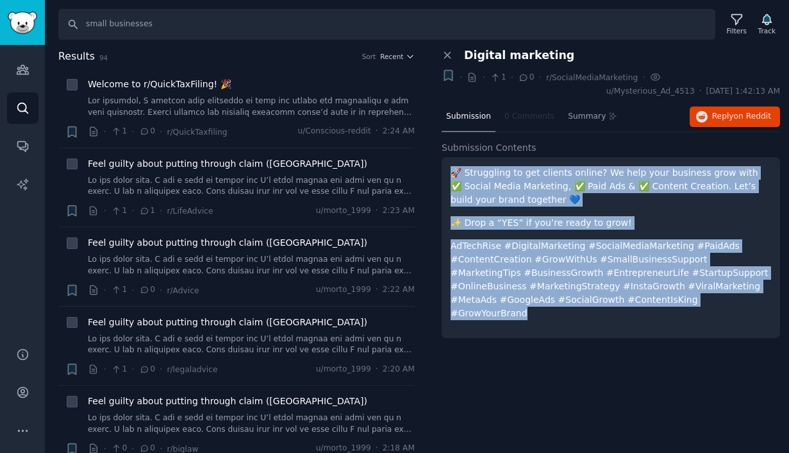
drag, startPoint x: 448, startPoint y: 170, endPoint x: 669, endPoint y: 299, distance: 256.9
click at [669, 299] on div "🚀 Struggling to get clients online? We help your business grow with ✅ Social Me…" at bounding box center [611, 247] width 339 height 181
copy div "🚀 Struggling to get clients online? We help your business grow with ✅ Social Me…"
